Goal: Transaction & Acquisition: Purchase product/service

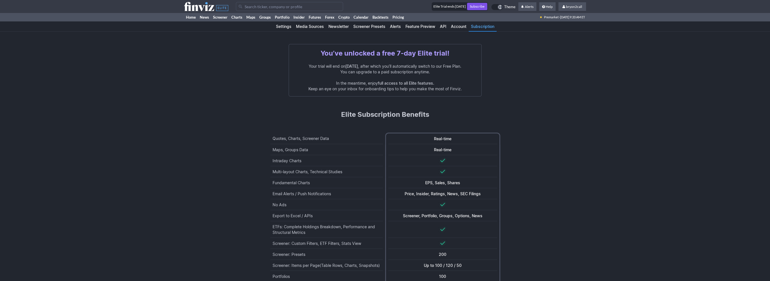
click at [474, 5] on link "Subscribe" at bounding box center [477, 6] width 20 height 7
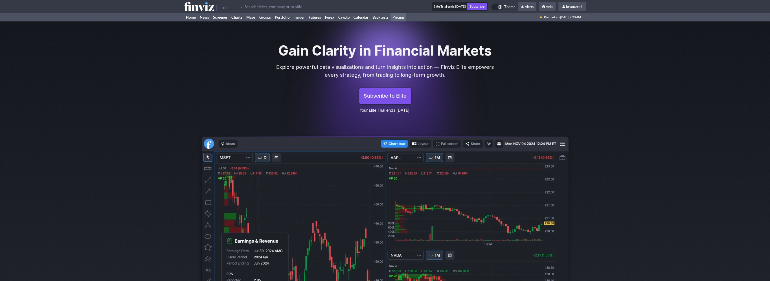
click at [392, 95] on span "Subscribe to Elite" at bounding box center [385, 96] width 43 height 7
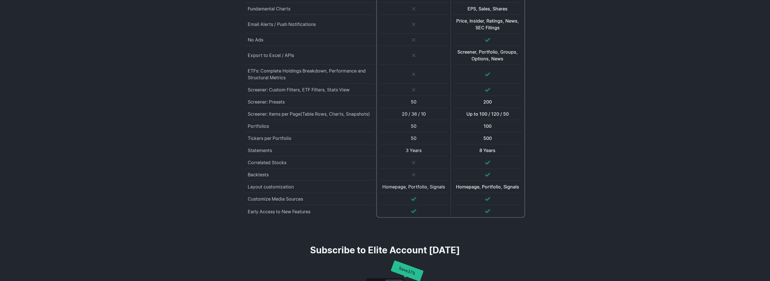
scroll to position [1479, 0]
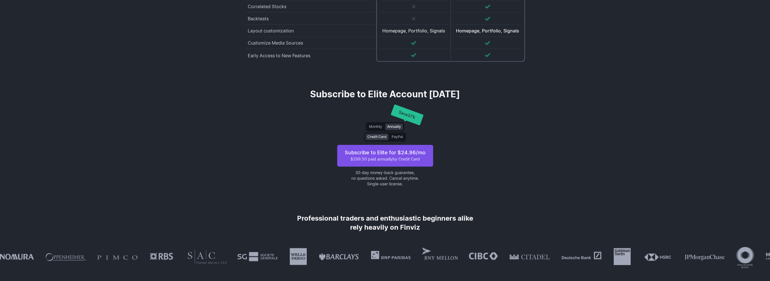
click at [374, 152] on span "Subscribe to Elite for $ 24.96 /mo $299.50 paid annually by Credit Card" at bounding box center [385, 155] width 87 height 13
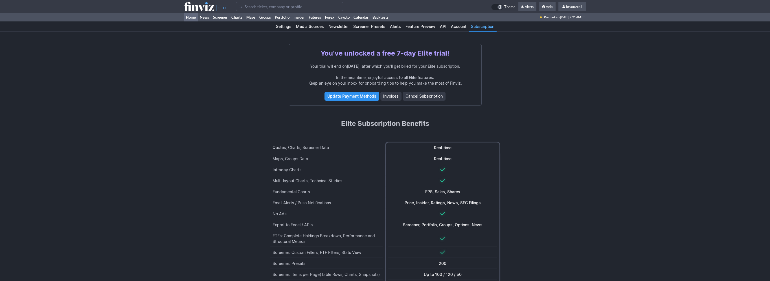
click at [187, 19] on link "Home" at bounding box center [191, 17] width 14 height 8
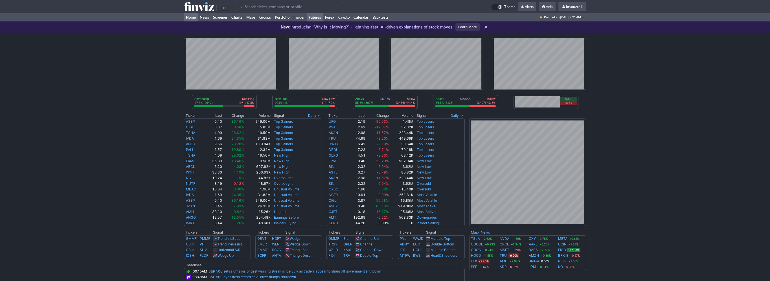
click at [315, 19] on link "Futures" at bounding box center [315, 17] width 16 height 8
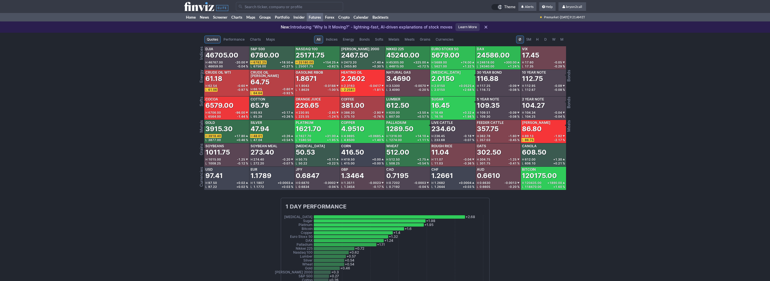
click at [615, 70] on div "Quotes Performance Perf. Charts Maps All Indices Energy Bonds Softs Metals Meat…" at bounding box center [385, 226] width 770 height 387
click at [202, 17] on link "News" at bounding box center [204, 17] width 13 height 8
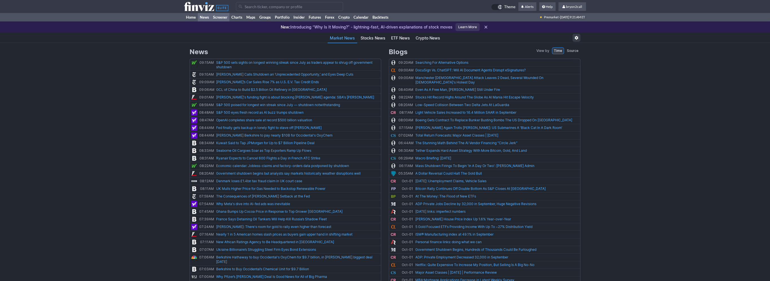
click at [219, 16] on link "Screener" at bounding box center [220, 17] width 18 height 8
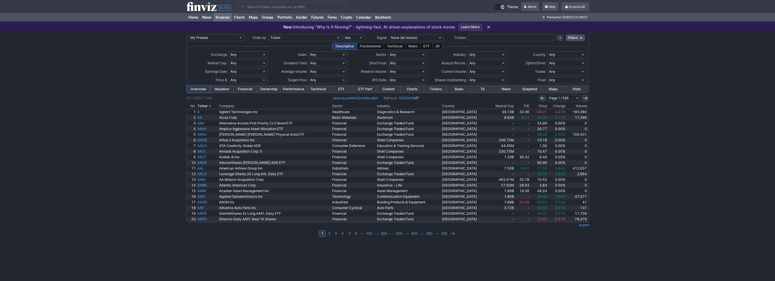
click at [227, 37] on select "My Presets -Save Screen -Edit Screens s: January 17 2025 Swing Trades s: Jan 1 …" at bounding box center [216, 37] width 56 height 7
click at [159, 46] on div "My Presets -Save Screen -Edit Screens s: January 17 2025 Swing Trades s: Jan 1 …" at bounding box center [387, 157] width 775 height 248
click at [200, 8] on use at bounding box center [208, 6] width 44 height 9
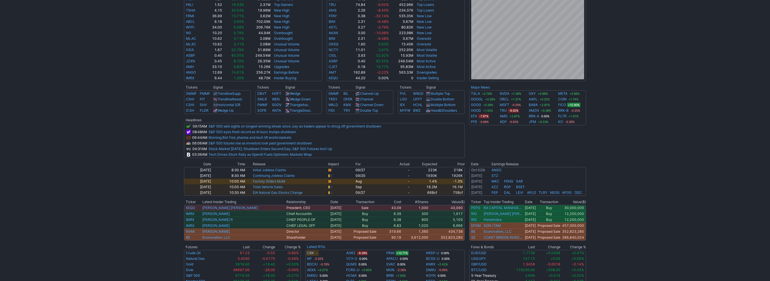
scroll to position [169, 0]
